Goal: Information Seeking & Learning: Find specific page/section

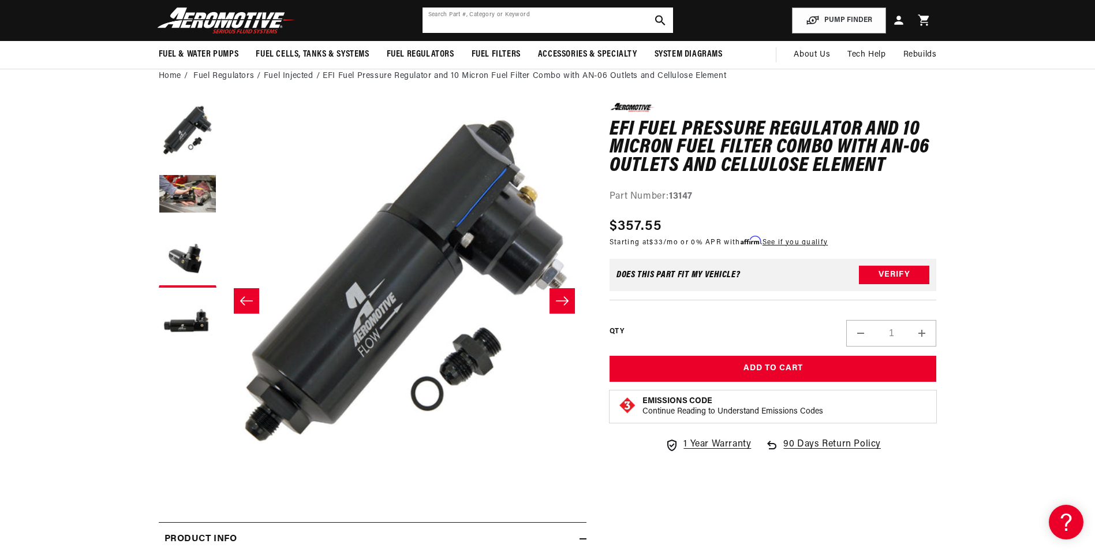
click at [494, 13] on input "text" at bounding box center [548, 20] width 251 height 25
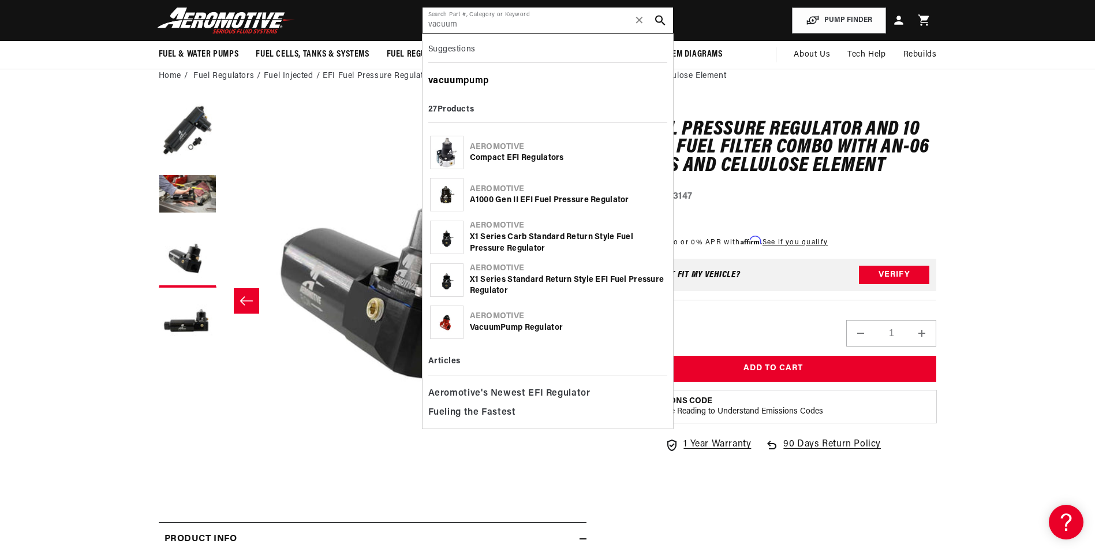
type input "vacuum"
click at [483, 75] on div "vacuum pump" at bounding box center [547, 82] width 239 height 20
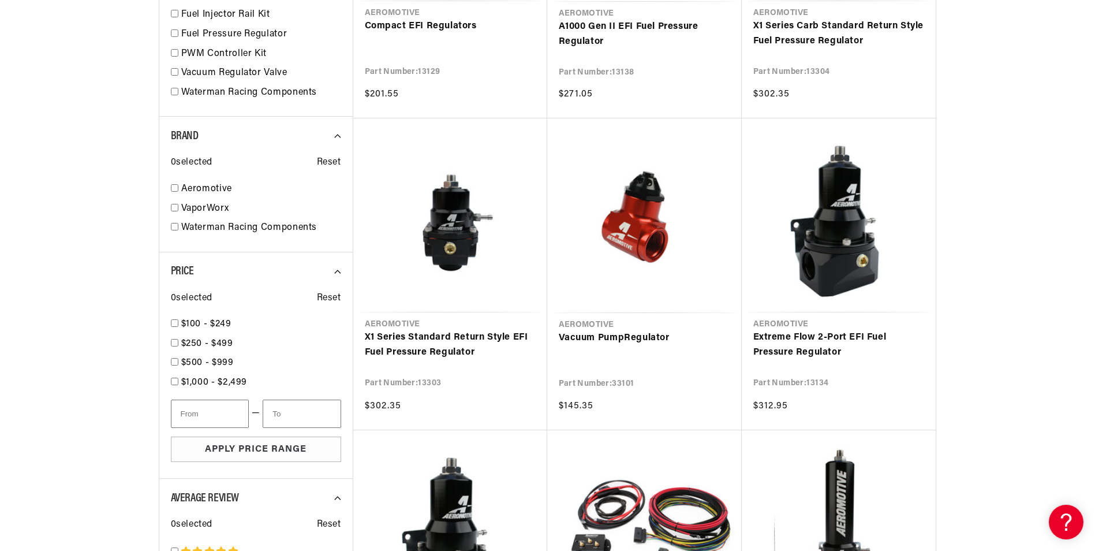
scroll to position [577, 0]
